Goal: Check status

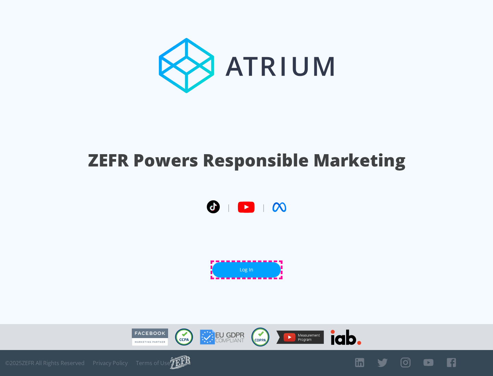
click at [246, 270] on link "Log In" at bounding box center [246, 270] width 68 height 15
